Goal: Information Seeking & Learning: Check status

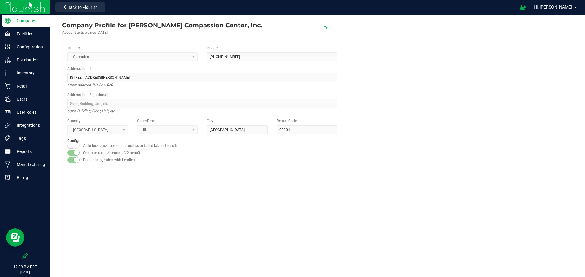
click at [23, 257] on icon at bounding box center [25, 256] width 6 height 6
click at [22, 257] on input "checkbox" at bounding box center [22, 257] width 0 height 0
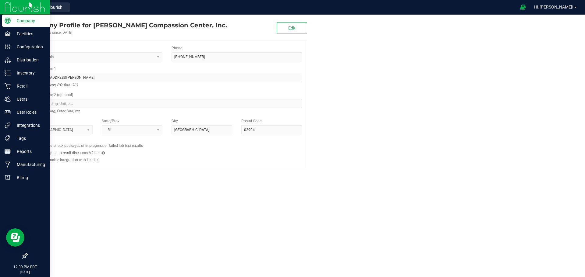
click at [24, 255] on icon at bounding box center [25, 256] width 6 height 6
click at [22, 257] on input "checkbox" at bounding box center [22, 257] width 0 height 0
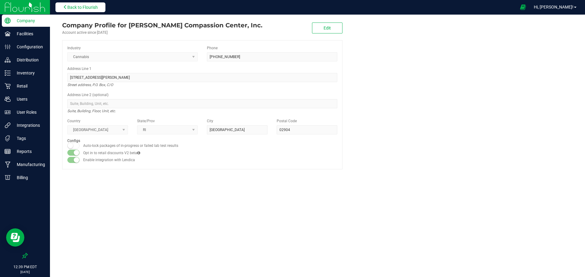
click at [90, 8] on span "Back to Flourish" at bounding box center [82, 7] width 30 height 5
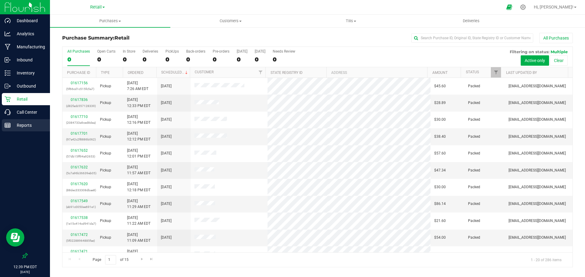
click at [29, 126] on p "Reports" at bounding box center [29, 125] width 37 height 7
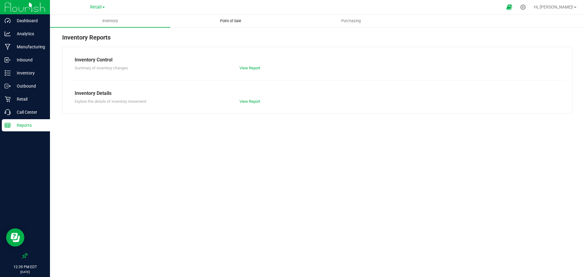
click at [237, 21] on span "Point of Sale" at bounding box center [231, 20] width 38 height 5
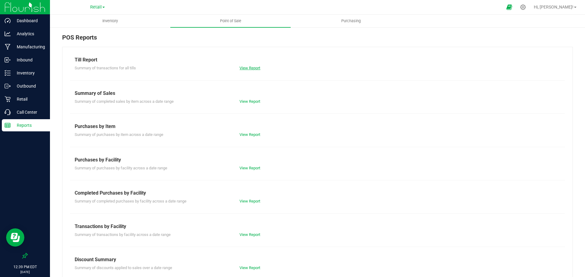
click at [250, 69] on link "View Report" at bounding box center [249, 68] width 21 height 5
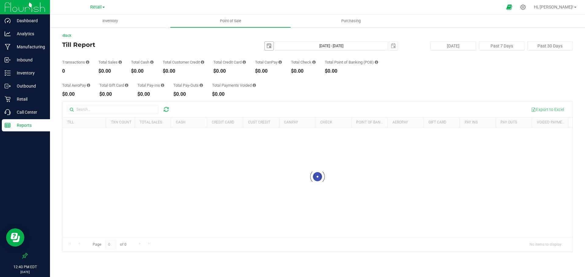
click at [268, 44] on span "select" at bounding box center [268, 46] width 5 height 5
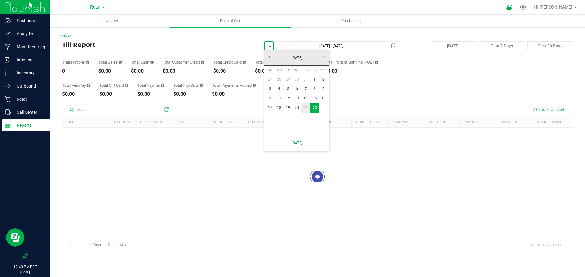
click at [303, 109] on link "21" at bounding box center [305, 107] width 9 height 9
type input "[DATE]"
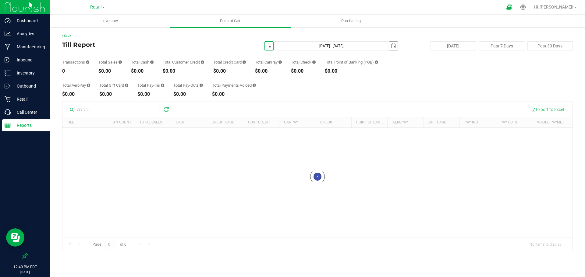
click at [395, 44] on span "select" at bounding box center [393, 46] width 5 height 5
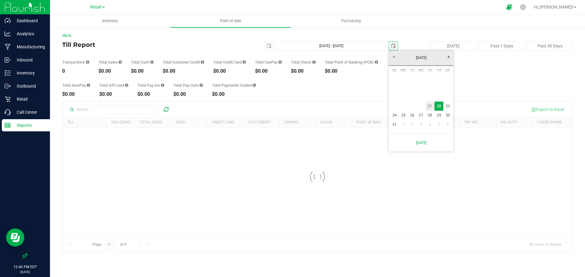
click at [431, 106] on link "21" at bounding box center [429, 106] width 9 height 9
type input "[DATE] - [DATE]"
type input "[DATE]"
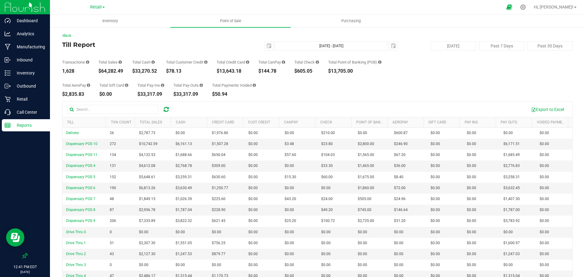
drag, startPoint x: 124, startPoint y: 72, endPoint x: 96, endPoint y: 72, distance: 27.7
click at [96, 72] on div "Transactions 1,628 Total Sales $64,282.49 Total Cash $33,270.52 Total Customer …" at bounding box center [317, 62] width 510 height 23
copy div "$64,282.49"
drag, startPoint x: 85, startPoint y: 96, endPoint x: 62, endPoint y: 95, distance: 23.5
click at [62, 95] on div "Back Till Report [DATE] [DATE] - [DATE] [DATE] [DATE] Past 7 Days Past 30 Days …" at bounding box center [317, 175] width 535 height 297
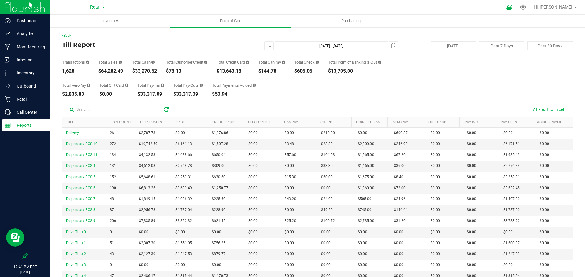
copy div "$2,835.83"
drag, startPoint x: 245, startPoint y: 72, endPoint x: 215, endPoint y: 72, distance: 29.8
click at [215, 72] on div "Transactions 1,628 Total Sales $64,282.49 Total Cash $33,270.52 Total Customer …" at bounding box center [317, 62] width 510 height 23
copy div "$13,643.18"
drag, startPoint x: 281, startPoint y: 72, endPoint x: 262, endPoint y: 72, distance: 19.2
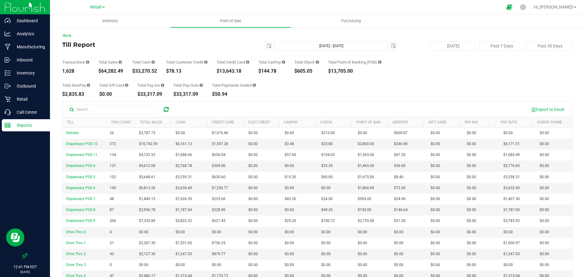
click at [262, 72] on div "$144.78" at bounding box center [271, 71] width 27 height 5
copy div "$144.78"
drag, startPoint x: 316, startPoint y: 70, endPoint x: 298, endPoint y: 72, distance: 18.6
click at [298, 72] on div "Transactions 1,628 Total Sales $64,282.49 Total Cash $33,270.52 Total Customer …" at bounding box center [317, 62] width 510 height 23
copy div "$605.05"
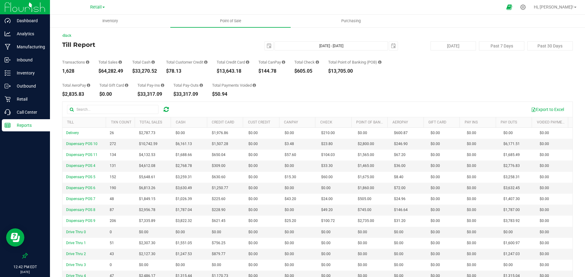
drag, startPoint x: 364, startPoint y: 69, endPoint x: 331, endPoint y: 72, distance: 32.7
click at [331, 72] on div "Transactions 1,628 Total Sales $64,282.49 Total Cash $33,270.52 Total Customer …" at bounding box center [317, 62] width 510 height 23
copy div "$13,705.00"
click at [349, 98] on div "Back Till Report [DATE] [DATE] - [DATE] [DATE] [DATE] Past 7 Days Past 30 Days …" at bounding box center [317, 175] width 510 height 285
click at [226, 20] on span "Point of Sale" at bounding box center [231, 20] width 38 height 5
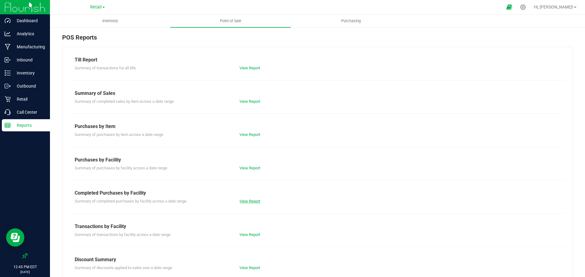
click at [246, 203] on link "View Report" at bounding box center [249, 201] width 21 height 5
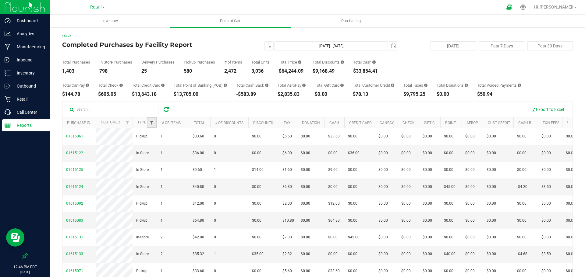
click at [154, 121] on span "Filter" at bounding box center [151, 122] width 5 height 5
click at [156, 157] on input "Delivery" at bounding box center [155, 157] width 4 height 4
checkbox input "true"
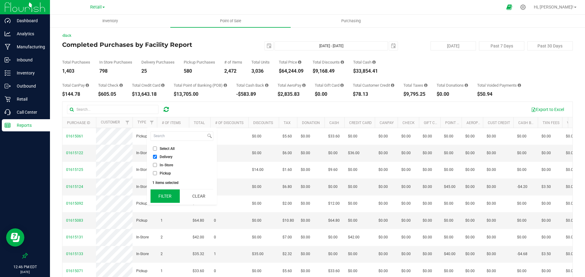
click at [169, 198] on button "Filter" at bounding box center [164, 196] width 29 height 13
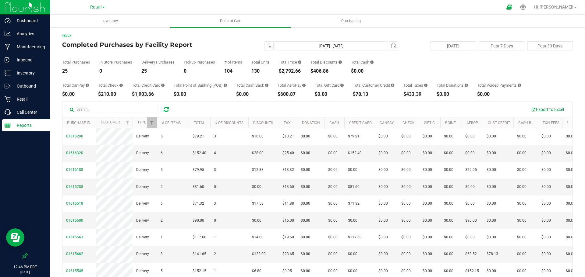
drag, startPoint x: 303, startPoint y: 72, endPoint x: 276, endPoint y: 72, distance: 27.1
click at [276, 72] on div "Total Purchases 25 In Store Purchases 0 Delivery Purchases 25 Pickup Purchases …" at bounding box center [317, 62] width 510 height 23
copy div "$2,792.66"
